Goal: Book appointment/travel/reservation

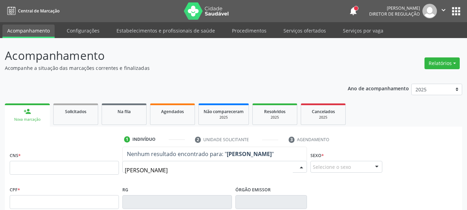
type input "[PERSON_NAME]"
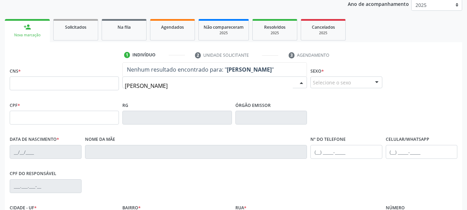
scroll to position [69, 0]
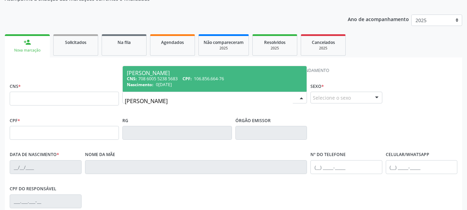
click at [189, 79] on span "CPF:" at bounding box center [186, 79] width 9 height 6
type input "708 6005 5238 5683"
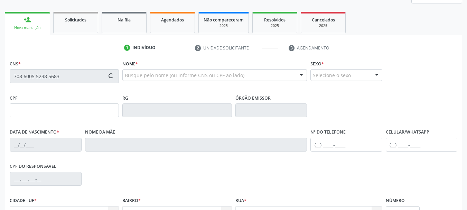
scroll to position [104, 0]
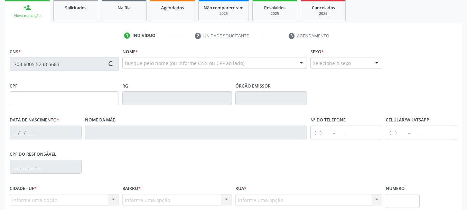
type input "106.856.664-76"
type input "0[DATE]"
type input "[PERSON_NAME]"
type input "[PHONE_NUMBER]"
type input "04"
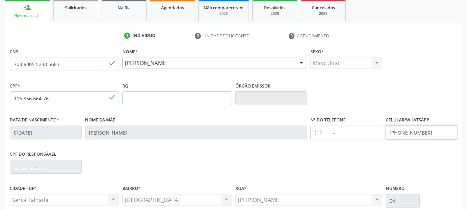
drag, startPoint x: 440, startPoint y: 133, endPoint x: 340, endPoint y: 149, distance: 101.1
click at [340, 149] on div "Data de nascimento * [DATE] Nome da mãe [PERSON_NAME] Nº do Telefone Celular/Wh…" at bounding box center [233, 132] width 451 height 34
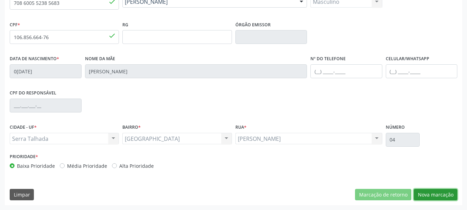
click at [438, 197] on button "Nova marcação" at bounding box center [436, 195] width 44 height 12
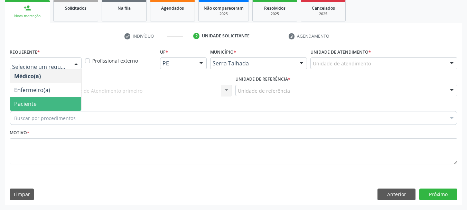
click at [40, 105] on span "Paciente" at bounding box center [45, 104] width 71 height 14
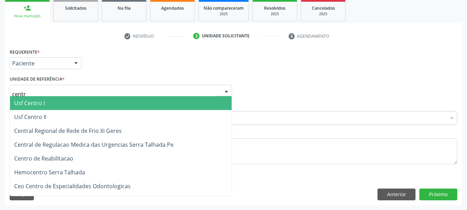
type input "centro"
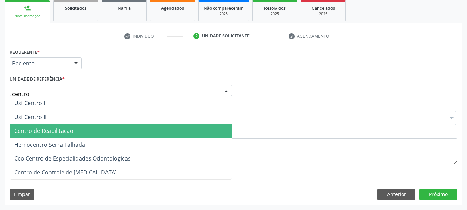
click at [41, 133] on span "Centro de Reabilitacao" at bounding box center [43, 131] width 59 height 8
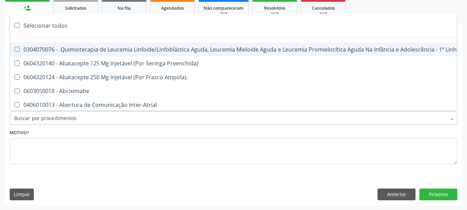
click at [47, 112] on div at bounding box center [234, 118] width 448 height 14
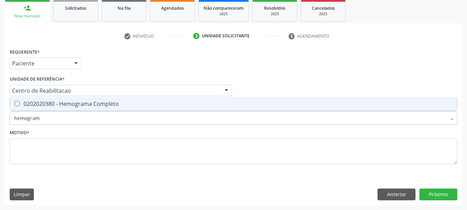
type input "hemograma"
click at [102, 102] on div "0202020380 - Hemograma Completo" at bounding box center [233, 104] width 439 height 6
checkbox Completo "true"
type input "hemog"
checkbox Completo "false"
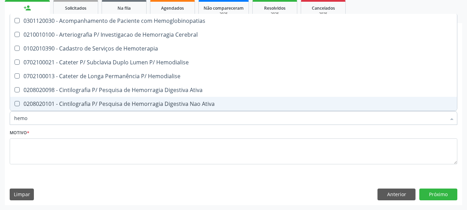
type input "hem"
checkbox Completo "false"
checkbox Elástica "true"
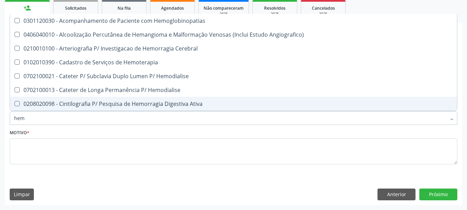
type input "he"
checkbox Completo "false"
checkbox Orgaos "true"
type input "h"
checkbox Orgaos "false"
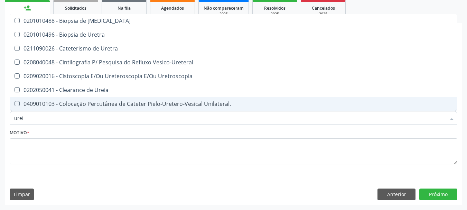
type input "ureia"
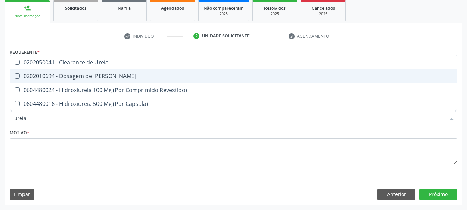
click at [109, 72] on span "0202010694 - Dosagem de [PERSON_NAME]" at bounding box center [233, 76] width 447 height 14
checkbox Ureia "true"
type input "ure"
checkbox Ureia "false"
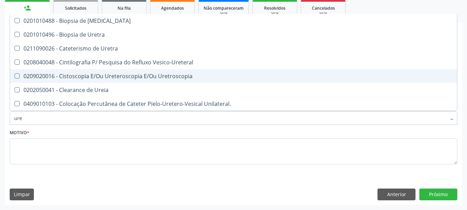
type input "ur"
checkbox Ureia "false"
type input "u"
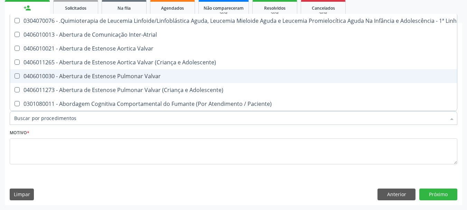
checkbox Ureia "false"
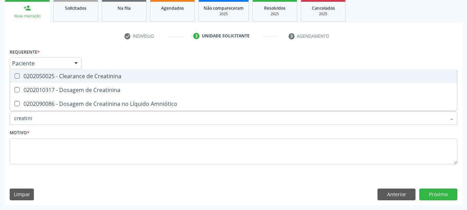
type input "creatin"
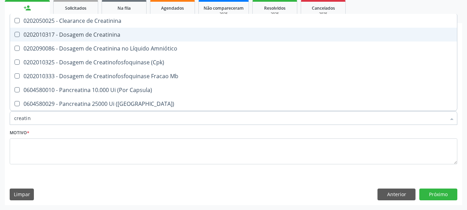
click at [100, 34] on div "0202010317 - Dosagem de Creatinina" at bounding box center [233, 35] width 439 height 6
checkbox Creatinina "true"
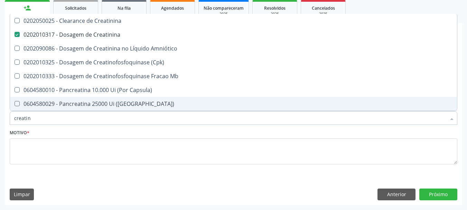
checkbox Amniótico "true"
checkbox \(Cpk\) "true"
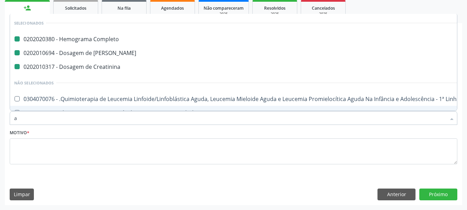
type input "ac"
checkbox Completo "false"
checkbox Ureia "false"
checkbox Creatinina "false"
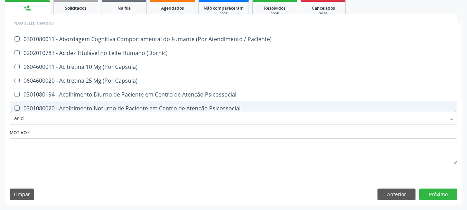
type input "acido"
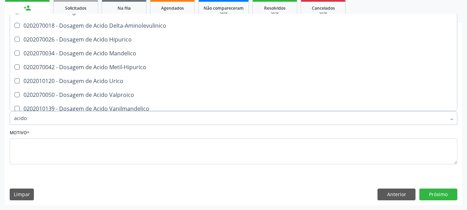
scroll to position [69, 0]
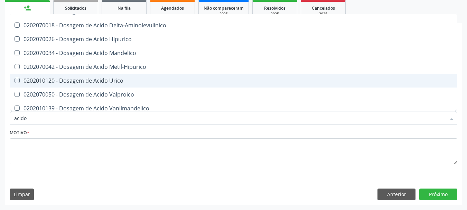
click at [88, 83] on div "0202010120 - Dosagem de Acido Urico" at bounding box center [233, 81] width 439 height 6
checkbox Urico "true"
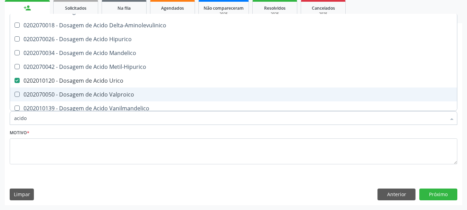
type input "acid"
checkbox Urico "false"
checkbox Cromatografia\) "true"
type input "aci"
checkbox Cromatografia\) "false"
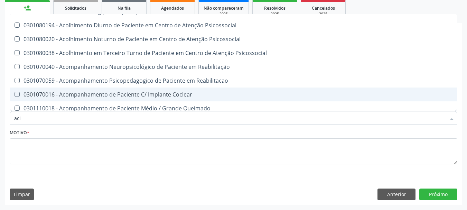
type input "ac"
checkbox Urico "false"
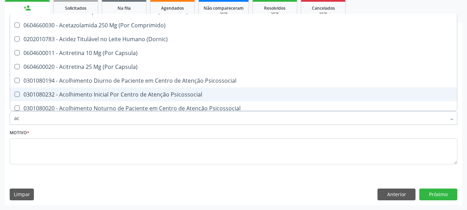
type input "a"
checkbox Preenchida\) "true"
checkbox Ampola\)\ "true"
checkbox Paciente\) "true"
checkbox Urico "false"
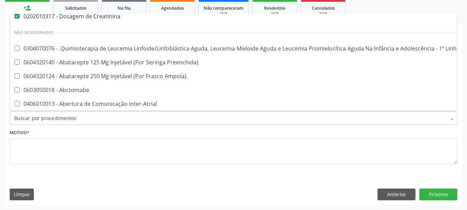
scroll to position [88, 0]
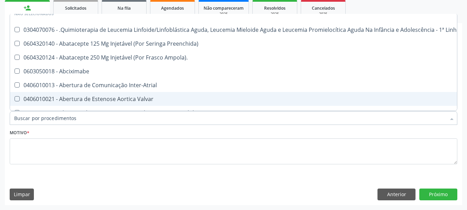
type input "u"
checkbox Creatinina "false"
checkbox Simples "true"
type input "ur"
checkbox Pulmonares "true"
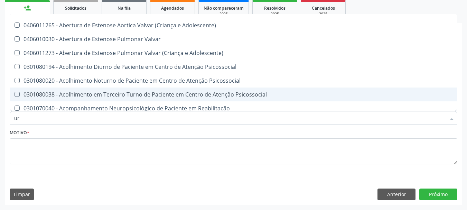
type input "uri"
checkbox Ureia "false"
checkbox C "true"
type input "urin"
checkbox C "false"
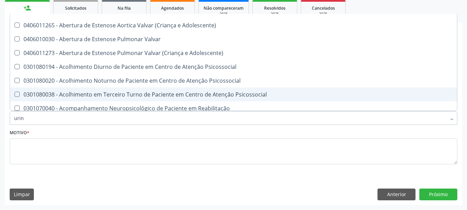
scroll to position [69, 0]
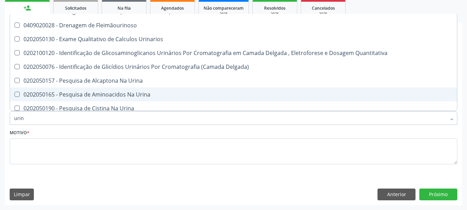
type input "urina"
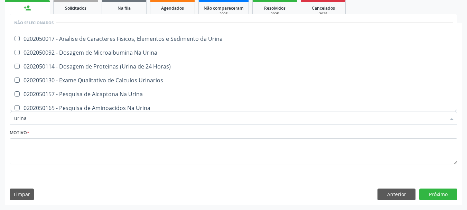
scroll to position [0, 0]
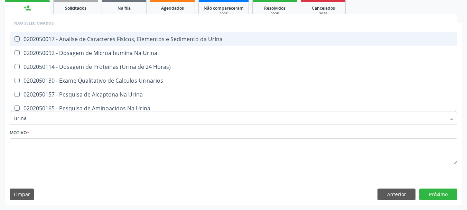
click at [138, 39] on div "0202050017 - Analise de Caracteres Fisicos, Elementos e Sedimento da Urina" at bounding box center [233, 39] width 439 height 6
checkbox Urina "true"
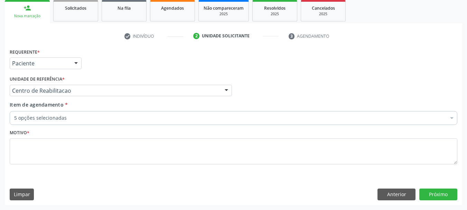
checkbox Creatinina "true"
checkbox Urina "true"
checkbox Urico "true"
checkbox Ureia "true"
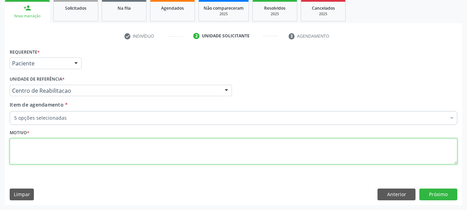
click at [55, 147] on textarea at bounding box center [234, 151] width 448 height 26
type textarea "..."
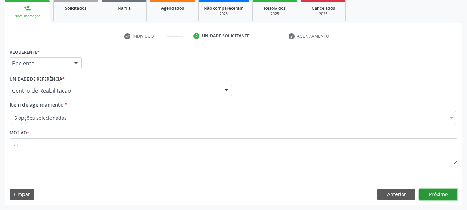
click at [437, 195] on button "Próximo" at bounding box center [438, 194] width 38 height 12
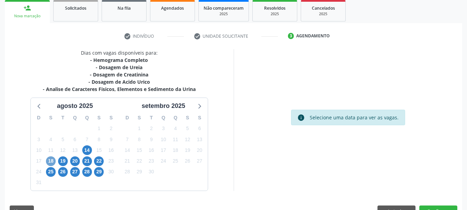
click at [50, 159] on span "18" at bounding box center [51, 161] width 10 height 10
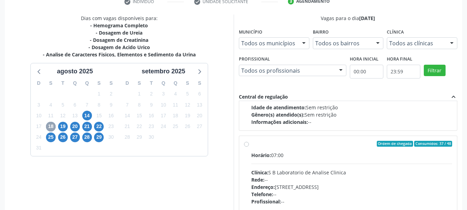
scroll to position [104, 0]
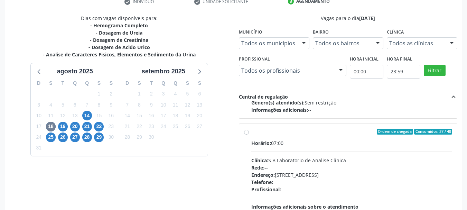
click at [251, 131] on label "Ordem de chegada Consumidos: 37 / 48 Horário: 07:00 Clínica: S B Laboratorio de…" at bounding box center [351, 182] width 201 height 106
click at [247, 131] on input "Ordem de chegada Consumidos: 37 / 48 Horário: 07:00 Clínica: S B Laboratorio de…" at bounding box center [246, 132] width 5 height 6
radio input "true"
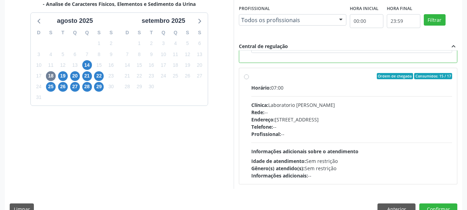
scroll to position [203, 0]
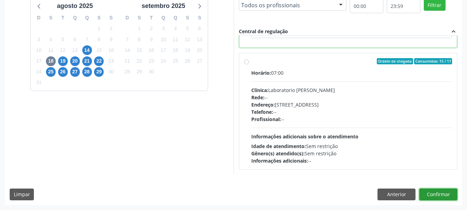
click at [443, 196] on button "Confirmar" at bounding box center [438, 194] width 38 height 12
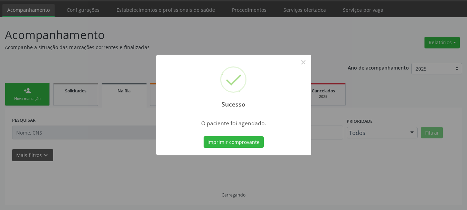
scroll to position [21, 0]
click at [245, 142] on button "Imprimir comprovante" at bounding box center [234, 142] width 60 height 12
